Goal: Task Accomplishment & Management: Manage account settings

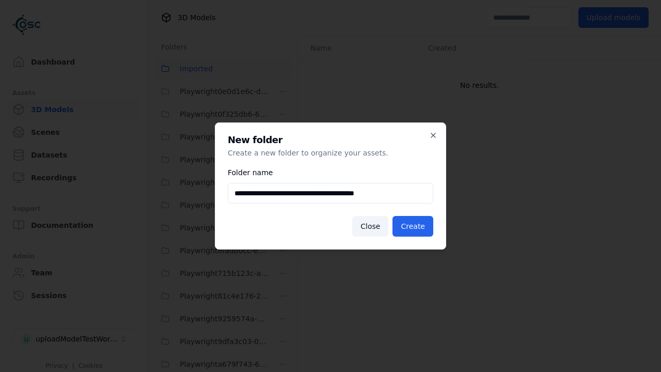
scroll to position [296, 0]
type input "**********"
click at [414, 226] on button "Create" at bounding box center [413, 226] width 41 height 21
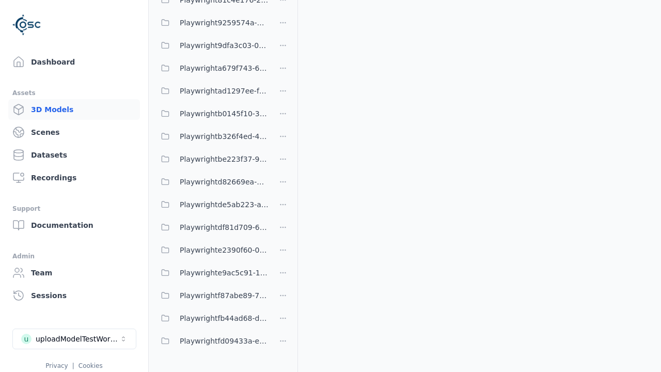
click at [212, 182] on span "Playwrightd82669ea-7e85-4c9c-baa9-790b3846e5ad" at bounding box center [224, 182] width 89 height 12
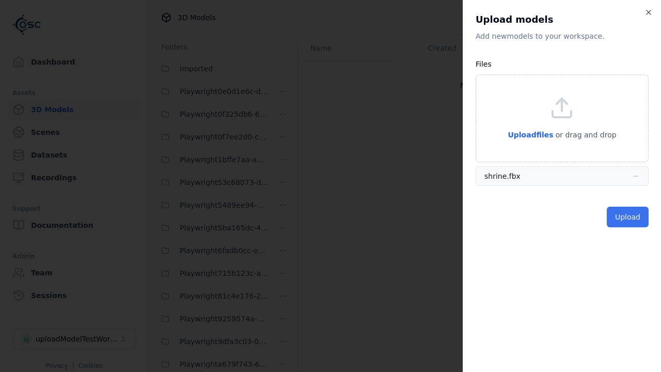
click at [629, 217] on button "Upload" at bounding box center [628, 217] width 42 height 21
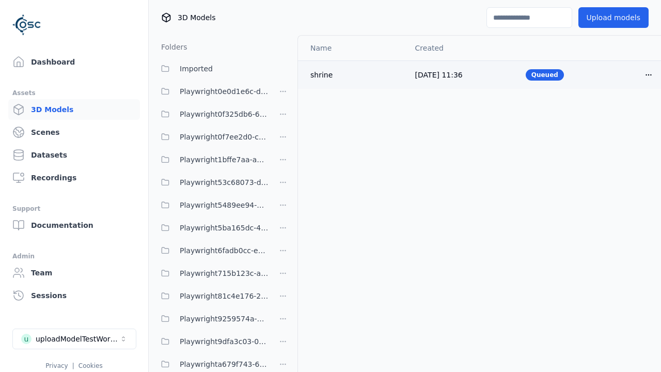
click at [649, 74] on html "Support Dashboard Assets 3D Models Scenes Datasets Recordings Support Documenta…" at bounding box center [330, 186] width 661 height 372
click at [626, 115] on div "Delete" at bounding box center [626, 114] width 61 height 17
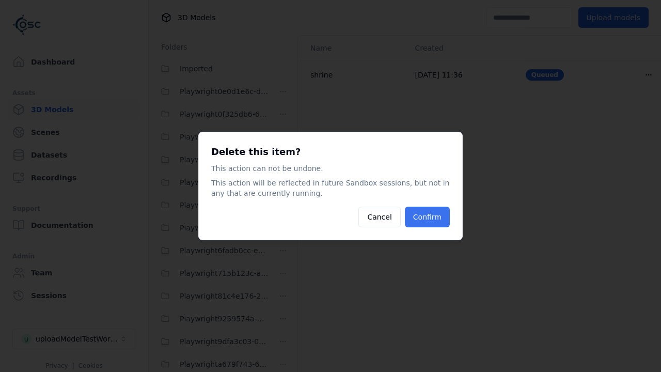
click at [428, 217] on button "Confirm" at bounding box center [427, 217] width 45 height 21
click at [283, 186] on html "Support Dashboard Assets 3D Models Scenes Datasets Recordings Support Documenta…" at bounding box center [330, 186] width 661 height 372
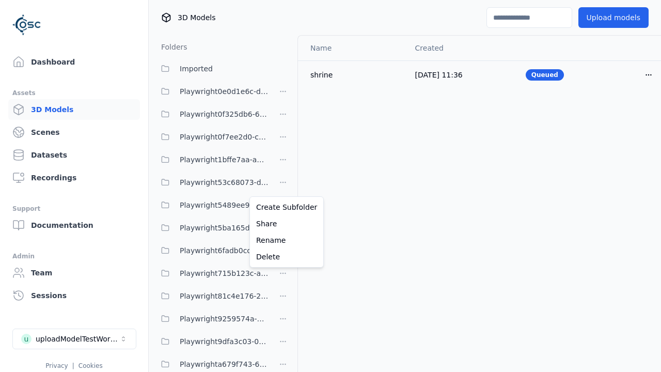
scroll to position [292, 0]
